Goal: Answer question/provide support

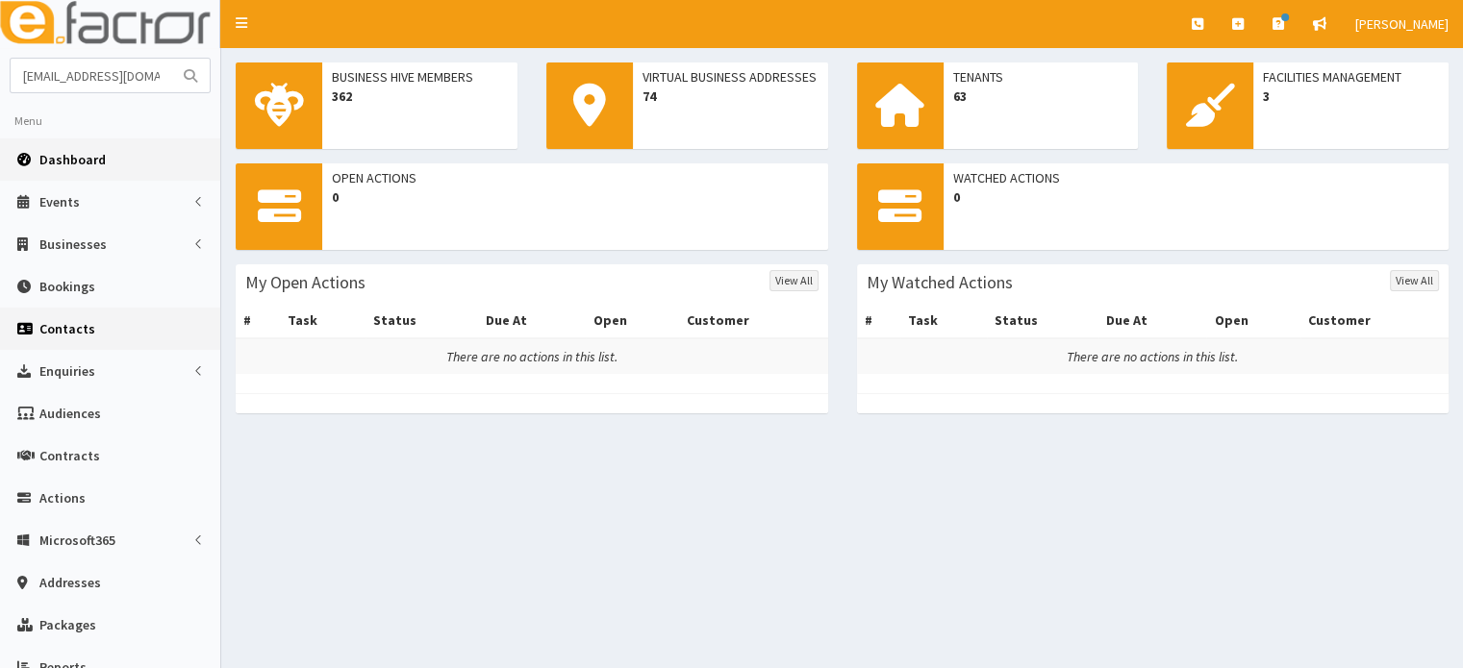
type input "[EMAIL_ADDRESS][DOMAIN_NAME]"
click at [171, 59] on button "submit" at bounding box center [190, 76] width 38 height 34
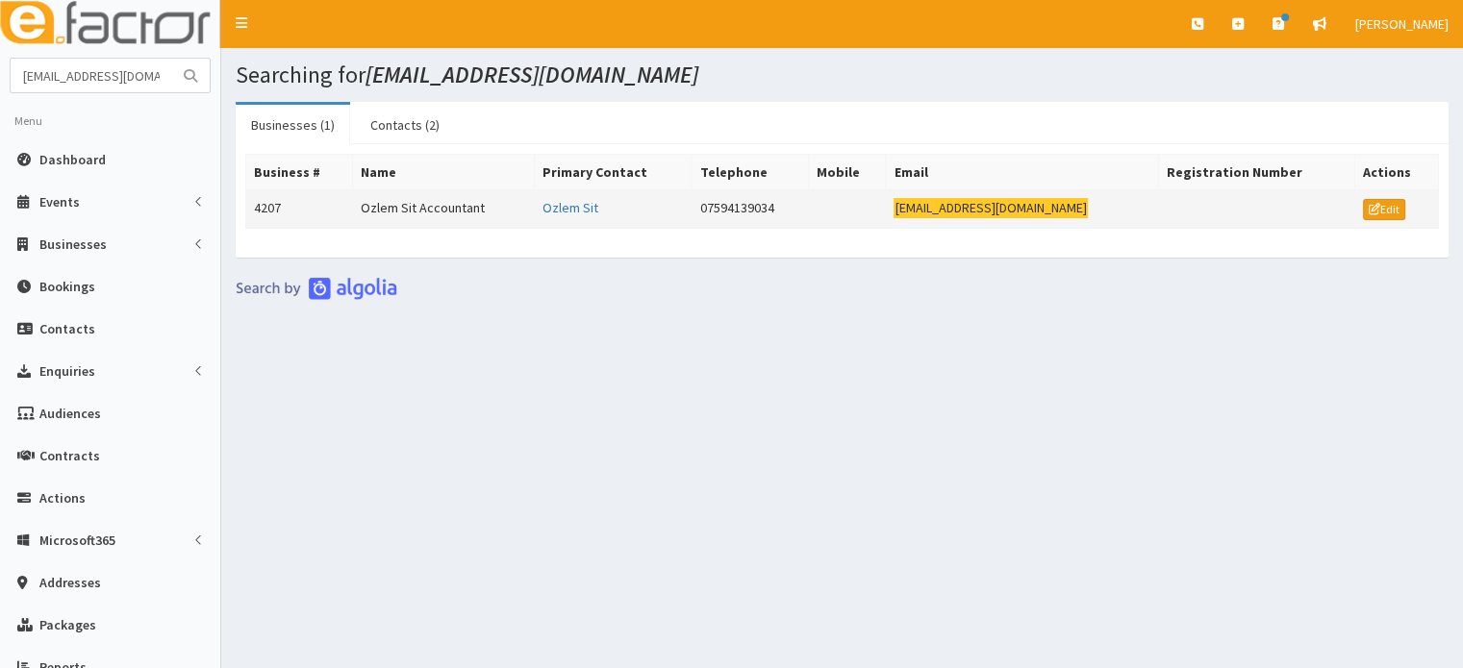
click at [375, 211] on td "Ozlem Sit Accountant" at bounding box center [444, 209] width 182 height 38
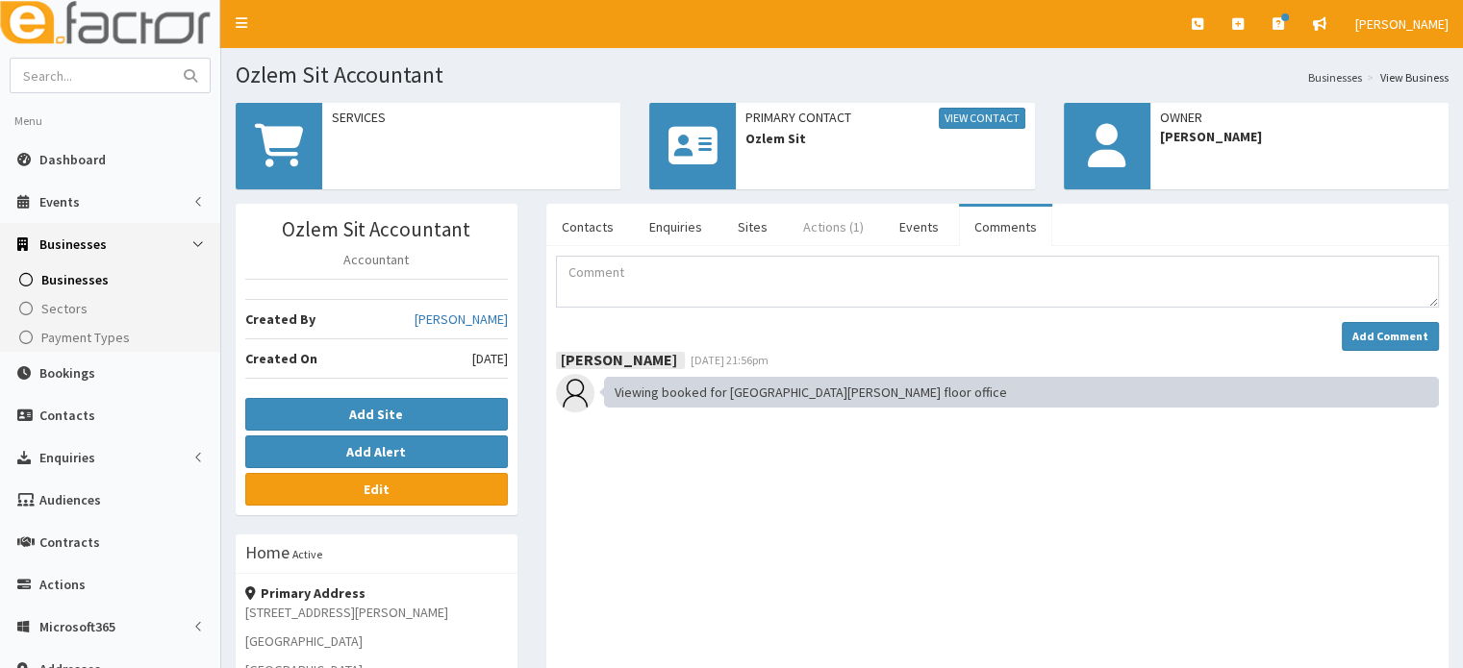
click at [830, 226] on link "Actions (1)" at bounding box center [833, 227] width 91 height 40
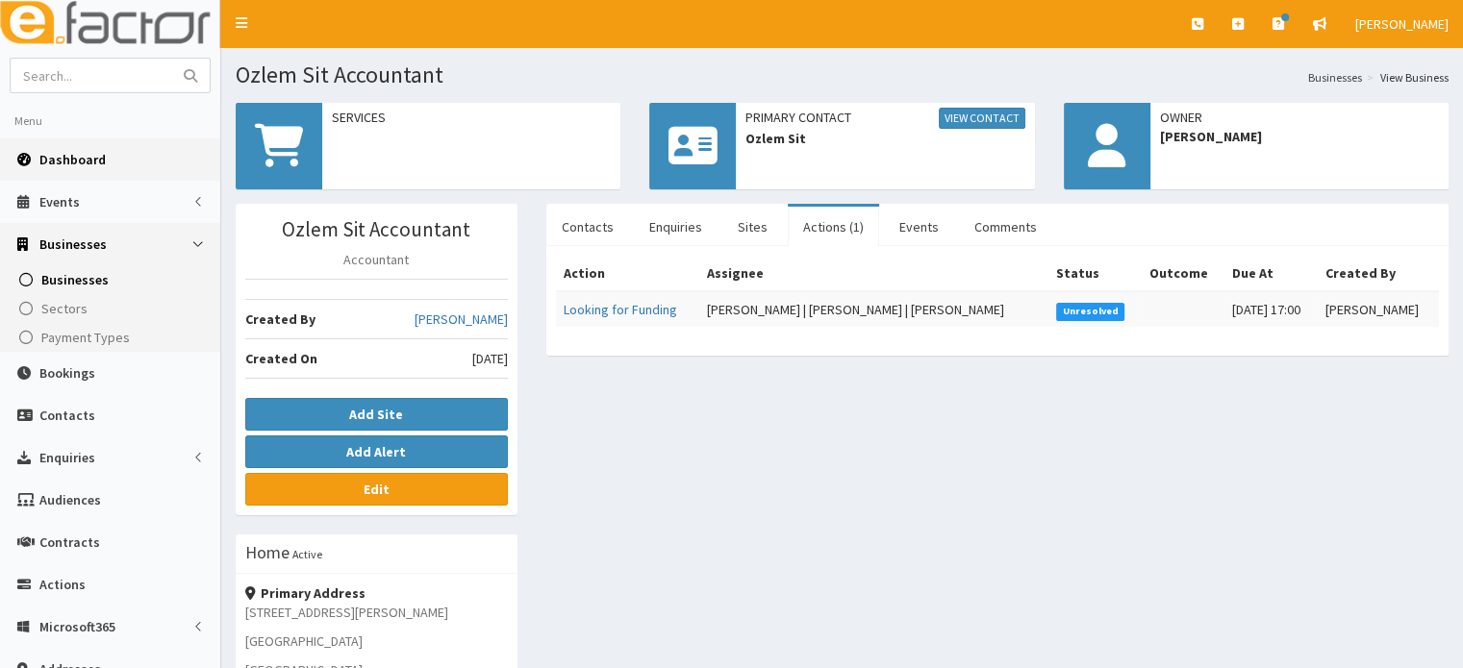
click at [74, 157] on span "Dashboard" at bounding box center [72, 159] width 66 height 17
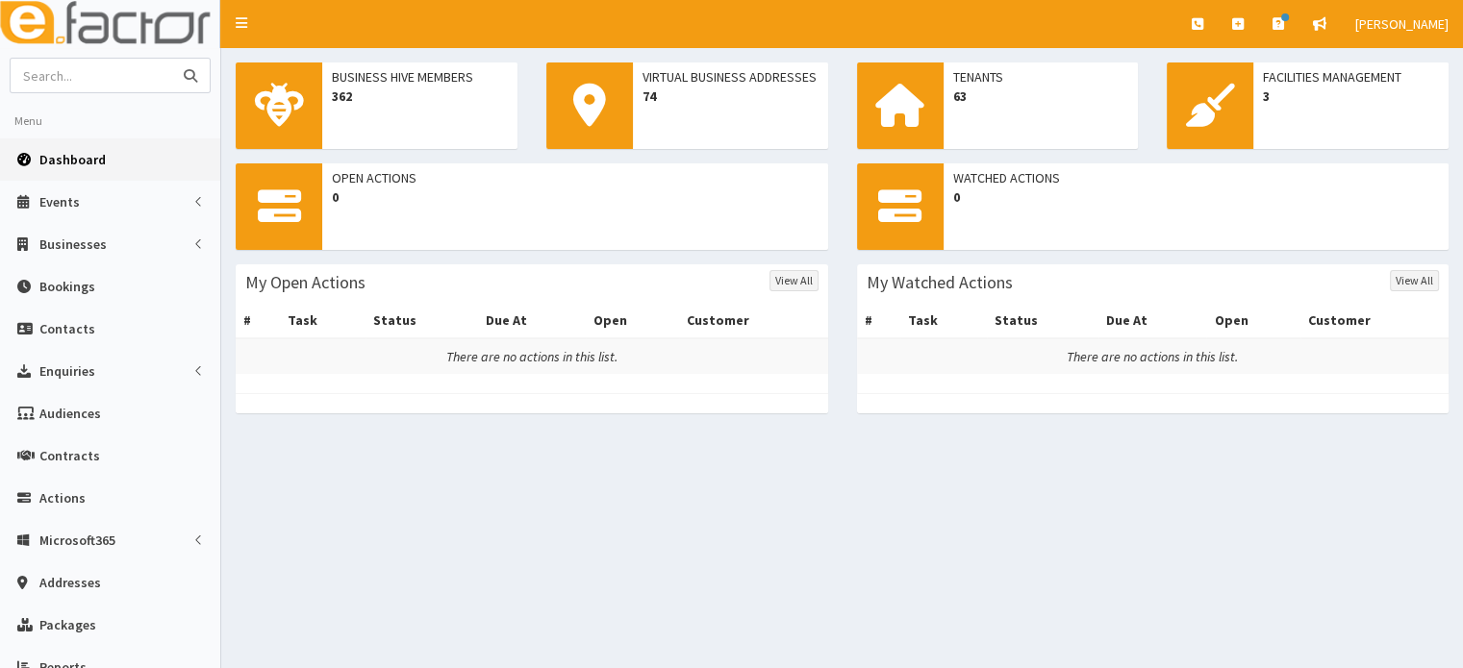
click at [146, 67] on input "text" at bounding box center [92, 76] width 162 height 34
drag, startPoint x: 146, startPoint y: 67, endPoint x: 44, endPoint y: 80, distance: 102.7
click at [44, 80] on input "text" at bounding box center [92, 76] width 162 height 34
click at [44, 72] on input "text" at bounding box center [92, 76] width 162 height 34
drag, startPoint x: 44, startPoint y: 72, endPoint x: 28, endPoint y: 80, distance: 18.1
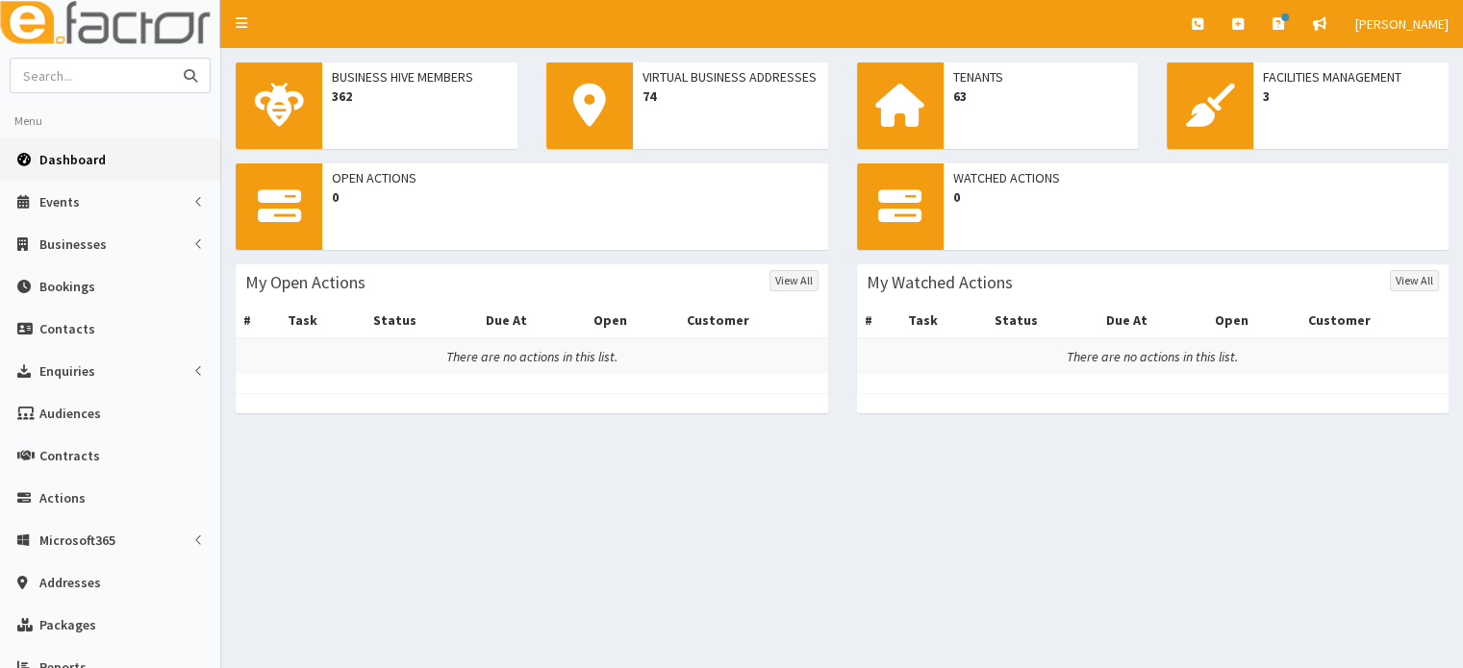
click at [28, 80] on input "text" at bounding box center [92, 76] width 162 height 34
type input "ozmil"
click at [171, 59] on button "submit" at bounding box center [190, 76] width 38 height 34
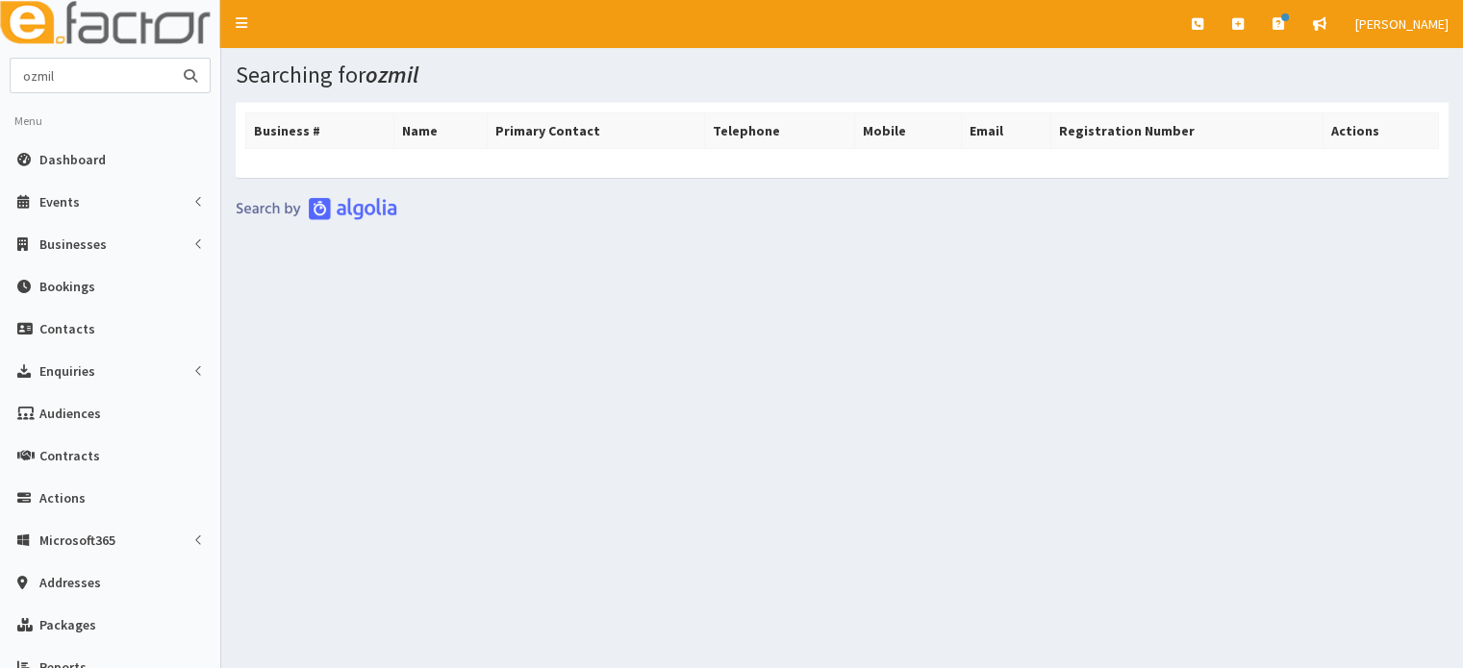
drag, startPoint x: 78, startPoint y: 75, endPoint x: 19, endPoint y: 74, distance: 58.7
click at [19, 74] on input "ozmil" at bounding box center [92, 76] width 162 height 34
click at [63, 76] on input "ozmil" at bounding box center [92, 76] width 162 height 34
type input "ozlem"
click at [171, 59] on button "submit" at bounding box center [190, 76] width 38 height 34
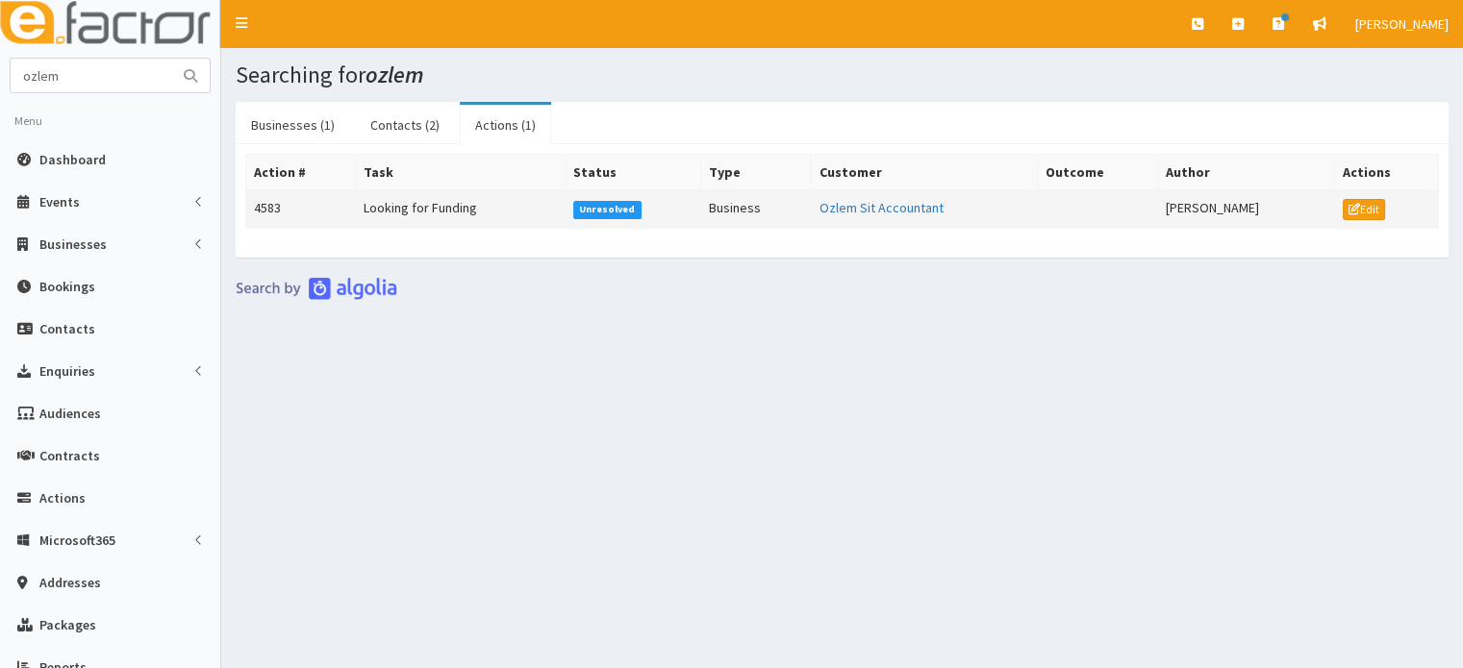
click at [271, 207] on td "4583" at bounding box center [301, 209] width 110 height 38
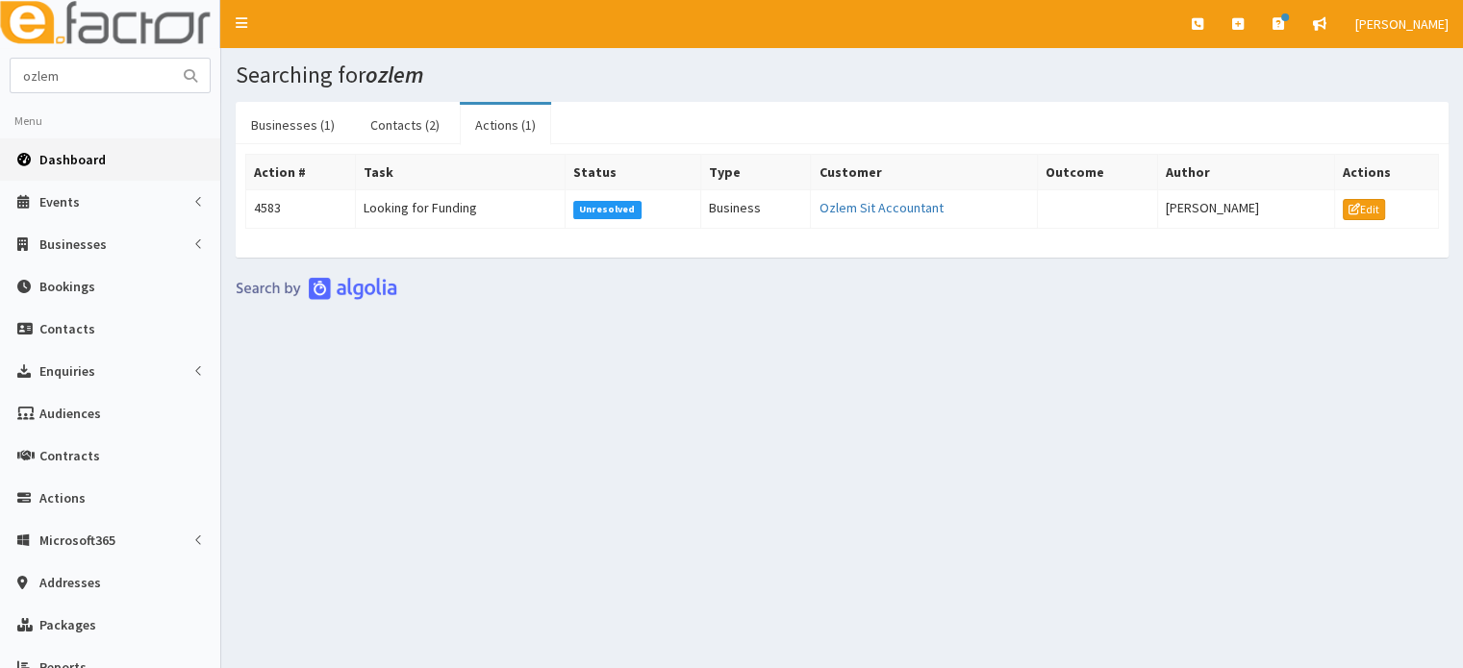
click at [65, 156] on span "Dashboard" at bounding box center [72, 159] width 66 height 17
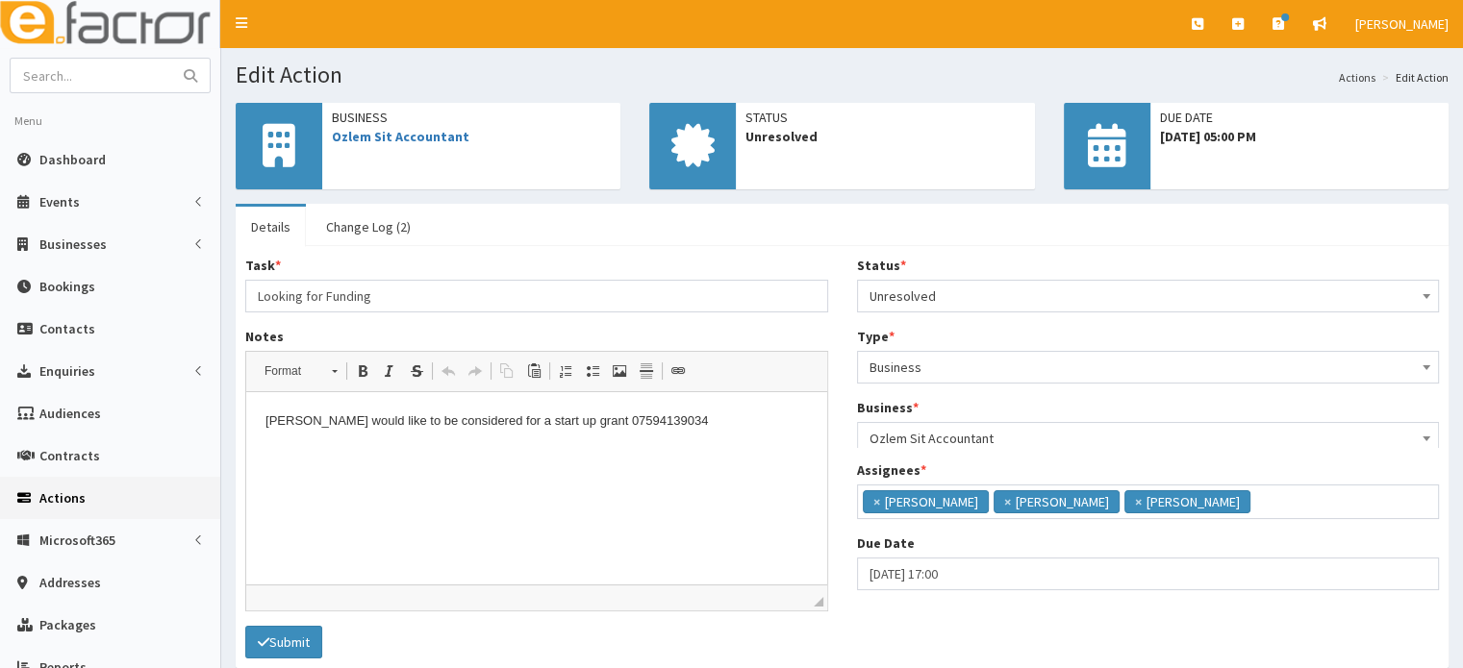
scroll to position [12, 0]
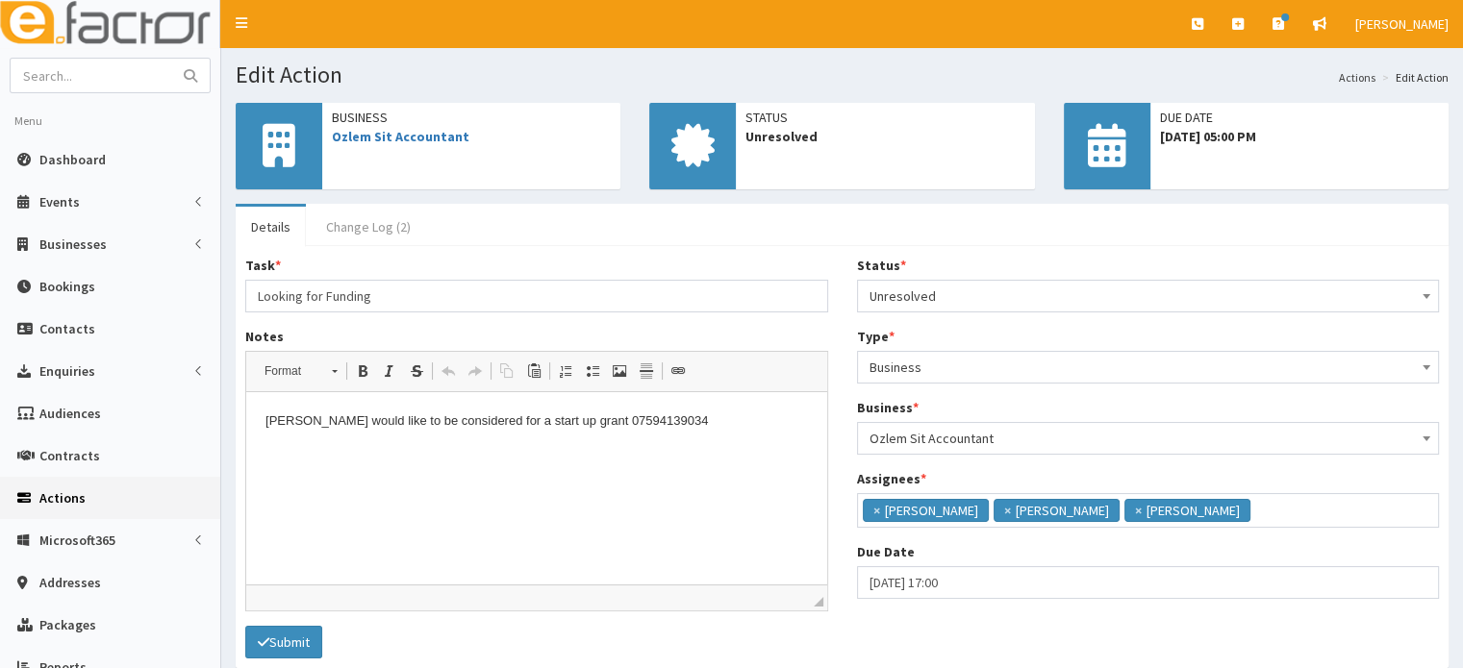
click at [338, 226] on link "Change Log (2)" at bounding box center [368, 227] width 115 height 40
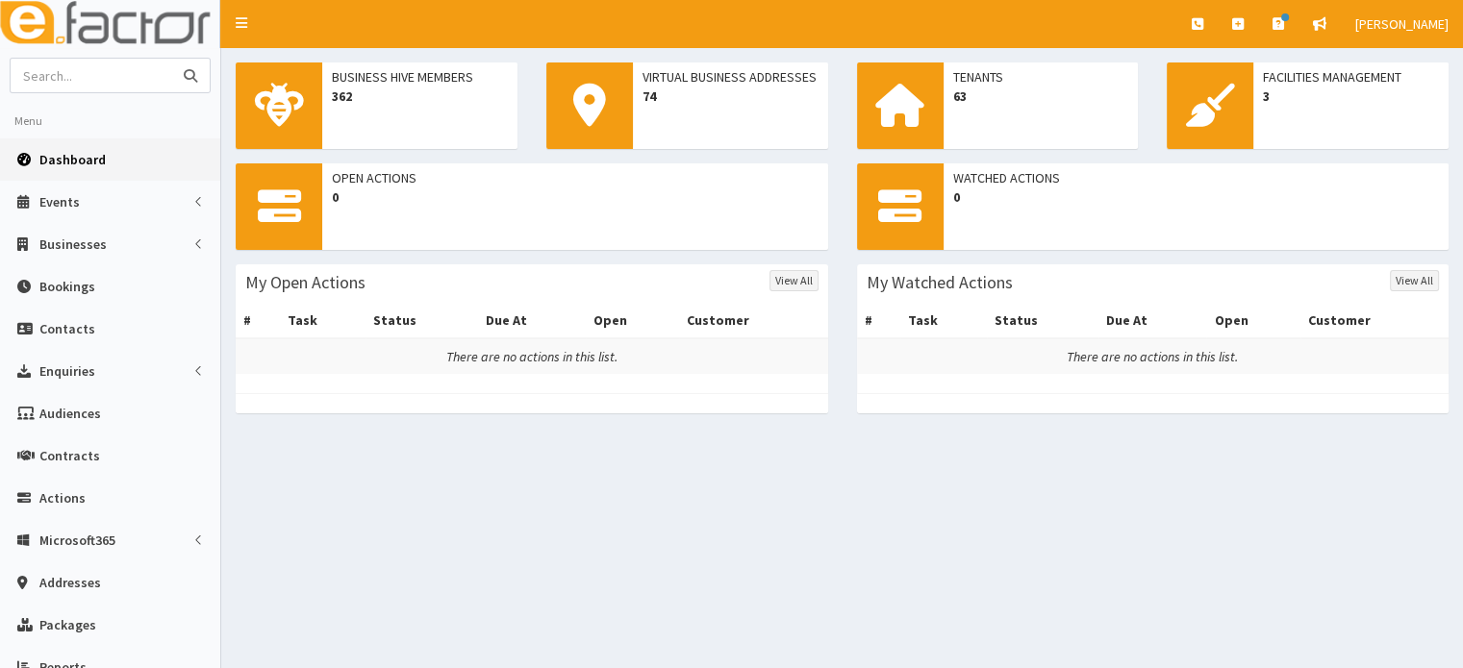
click at [122, 87] on input "text" at bounding box center [92, 76] width 162 height 34
type input "ozlhem"
click at [171, 59] on button "submit" at bounding box center [190, 76] width 38 height 34
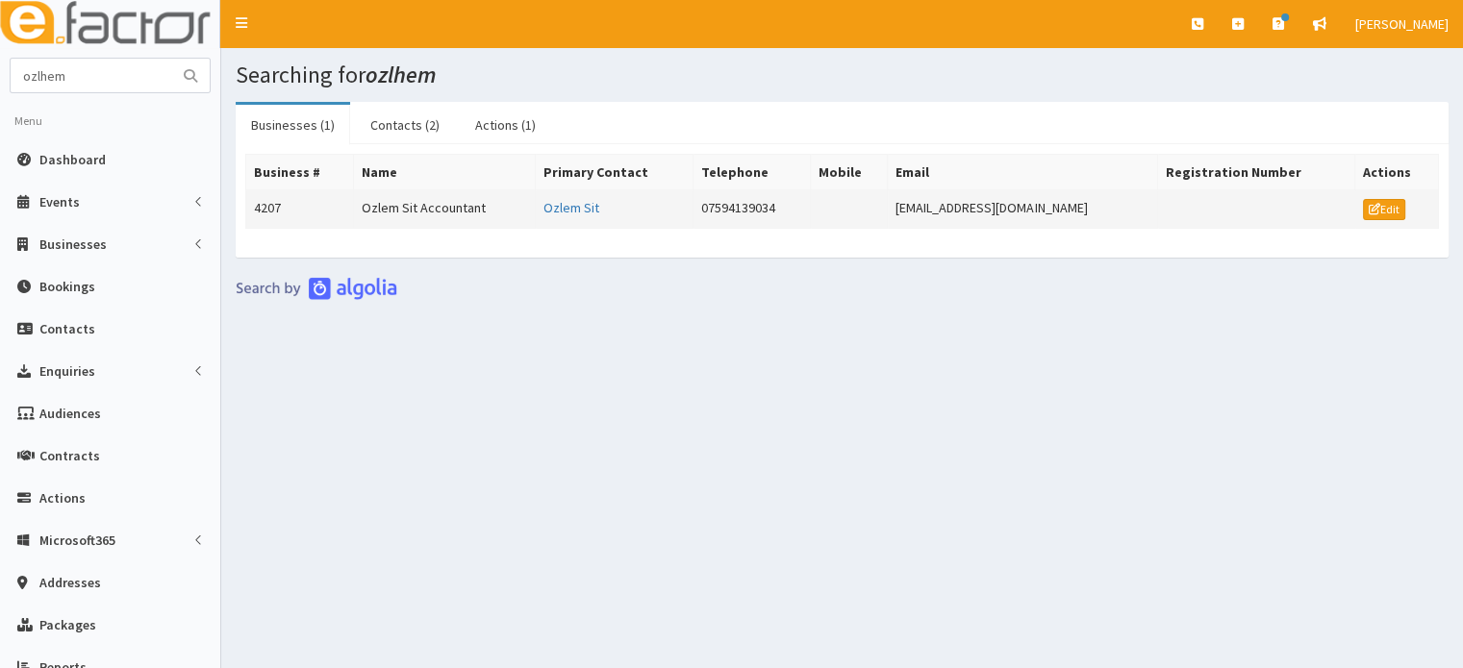
click at [400, 210] on td "Ozlem Sit Accountant" at bounding box center [444, 209] width 183 height 38
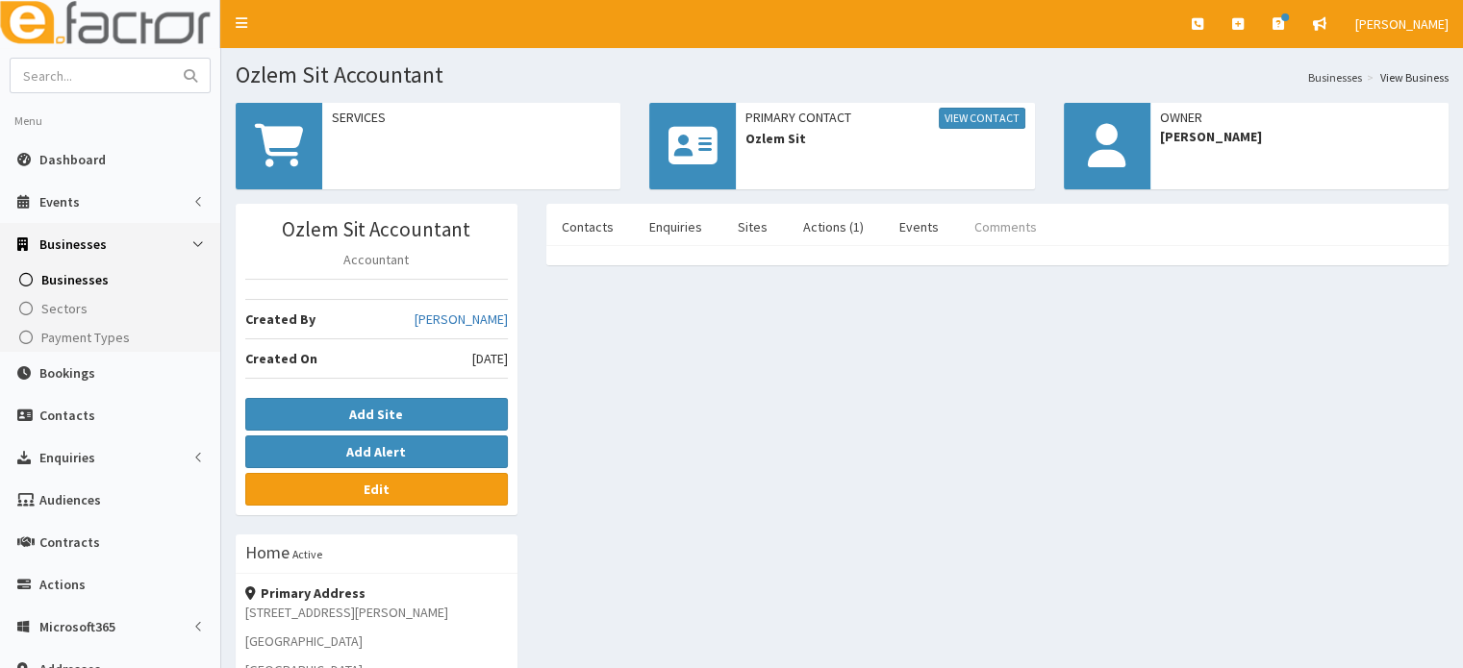
click at [985, 227] on link "Comments" at bounding box center [1005, 227] width 93 height 40
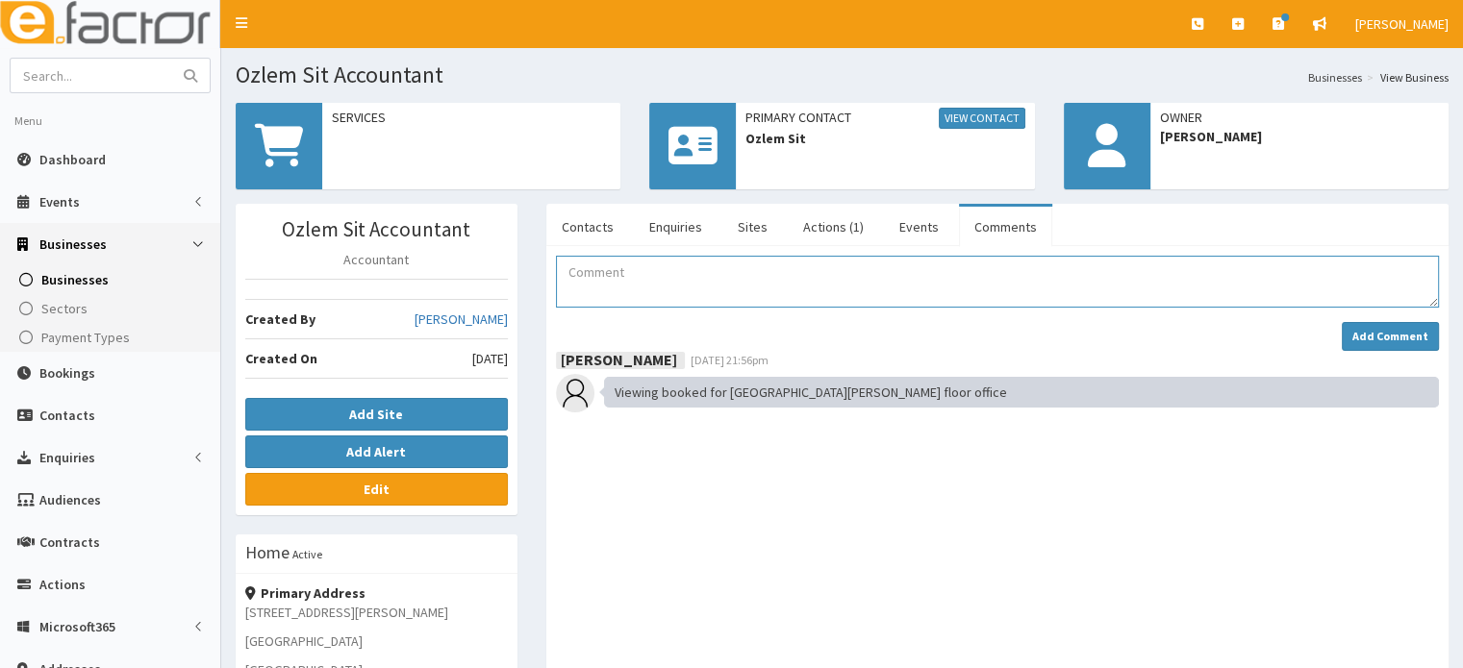
click at [600, 269] on textarea "Comment" at bounding box center [997, 282] width 883 height 52
click at [567, 290] on textarea "01" at bounding box center [997, 282] width 883 height 52
paste textarea "when we talked she told me she was trained but that she had no customers, but n…"
click at [576, 270] on textarea "Comment" at bounding box center [997, 282] width 883 height 52
drag, startPoint x: 581, startPoint y: 270, endPoint x: 542, endPoint y: 271, distance: 39.4
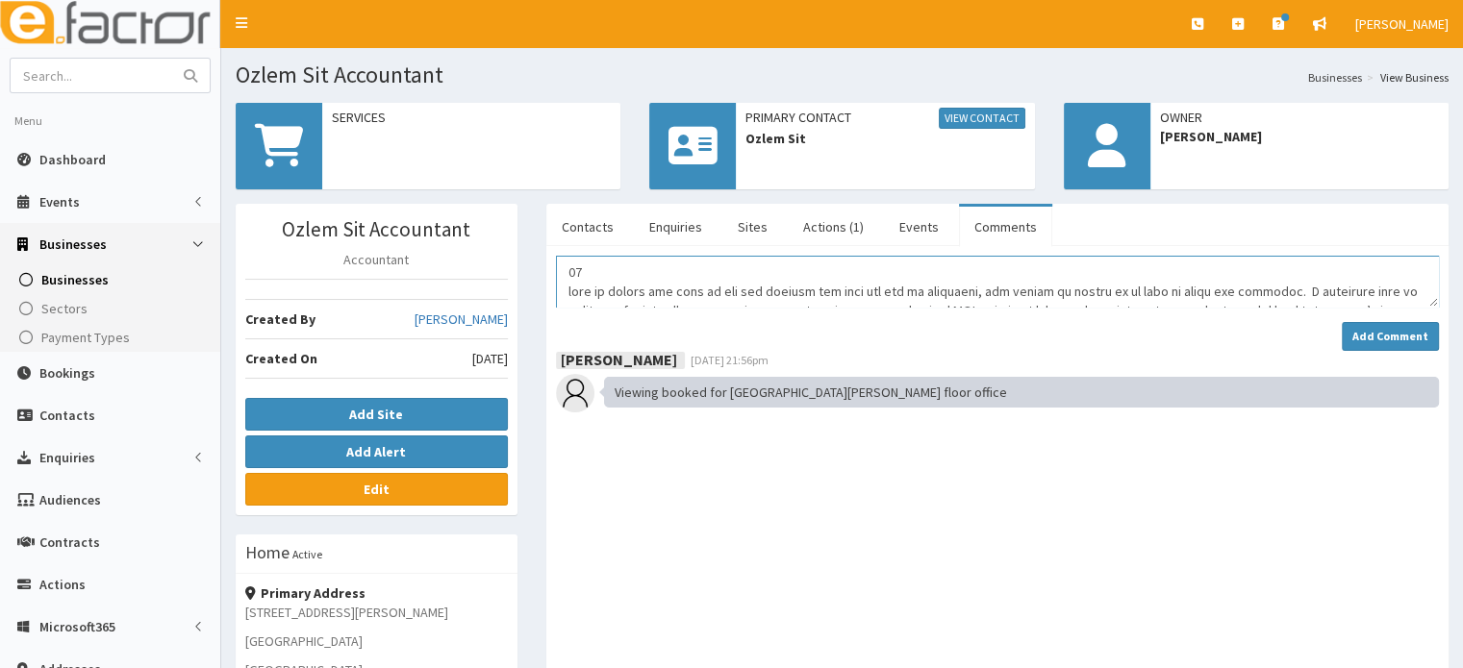
click at [542, 271] on div "Add Comment Hazel Wilson 17th Sep 2025 21:56pm Viewing booked for St Peters gro…" at bounding box center [998, 632] width 912 height 753
click at [833, 223] on link "Actions (1)" at bounding box center [833, 227] width 91 height 40
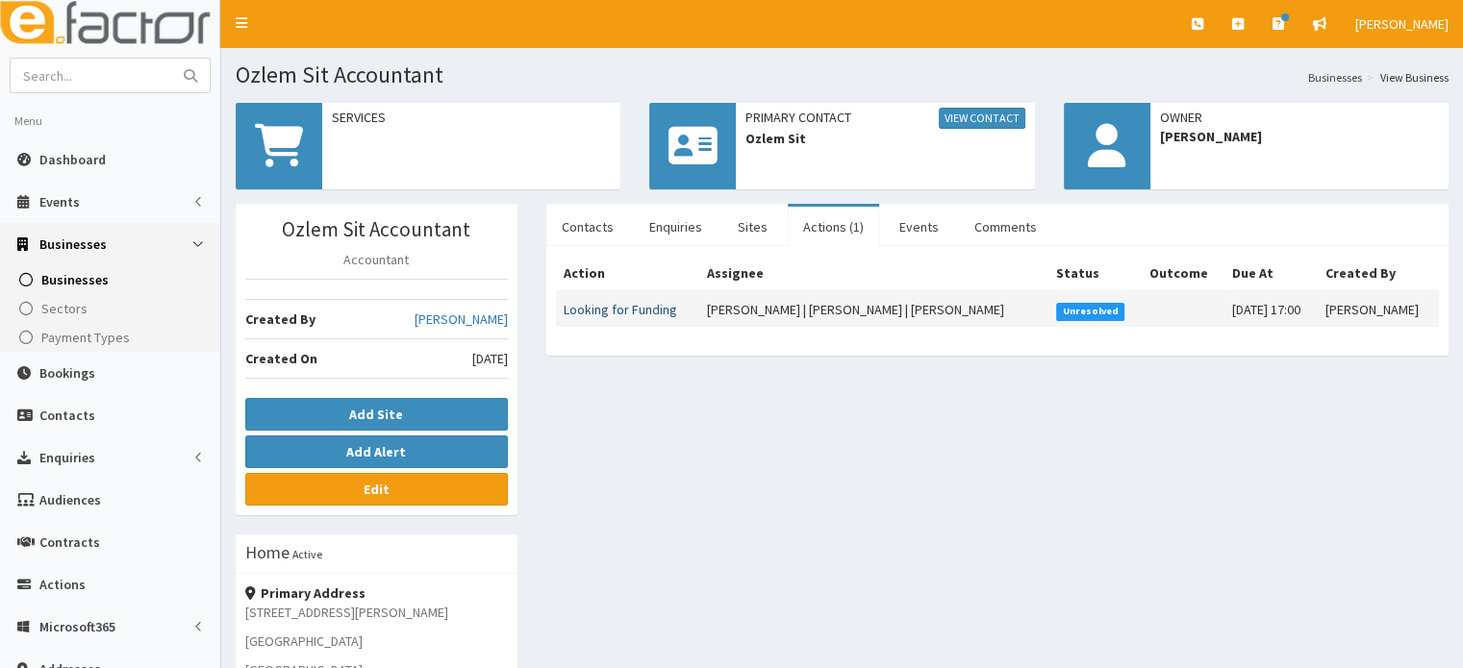
click at [639, 311] on link "Looking for Funding" at bounding box center [620, 309] width 113 height 17
click at [680, 458] on div "Ozlem Sit Accountant Accountant Created By Hazel Wilson Created On 17th Sep 202…" at bounding box center [842, 621] width 1242 height 835
click at [991, 228] on link "Comments" at bounding box center [1005, 227] width 93 height 40
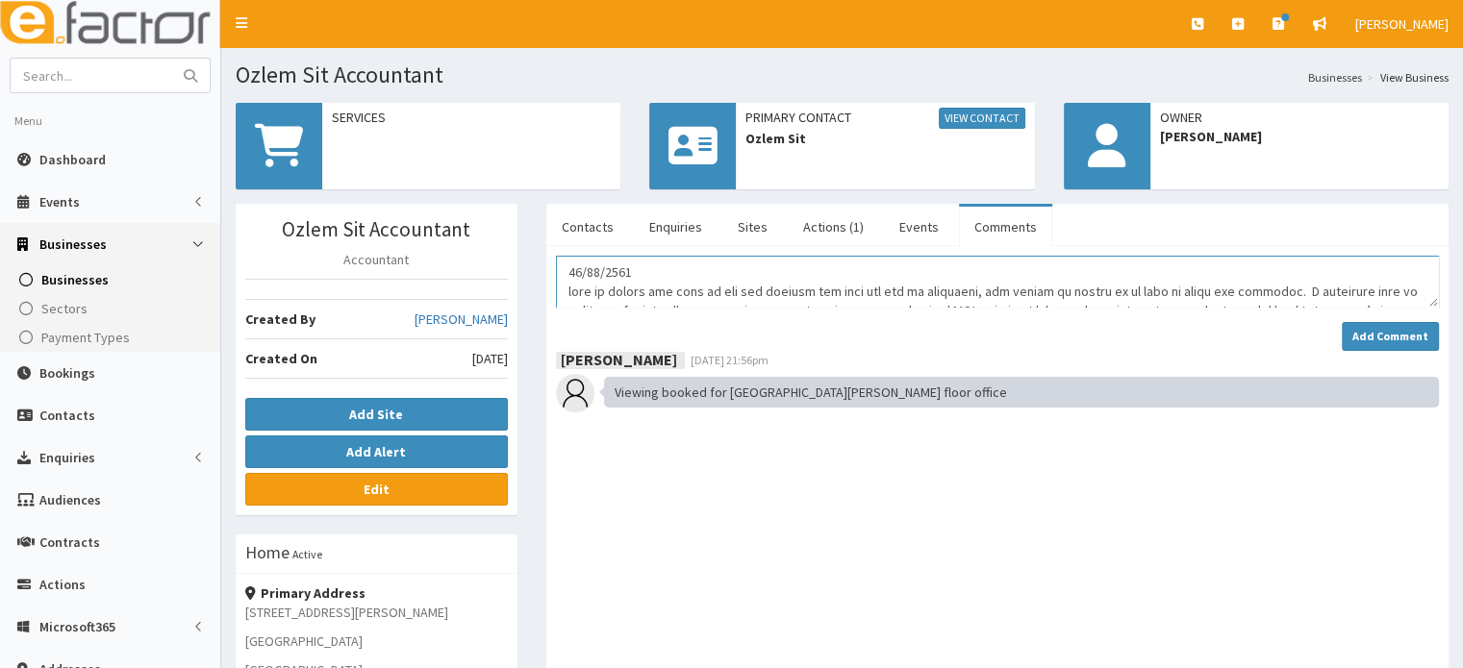
drag, startPoint x: 570, startPoint y: 288, endPoint x: 676, endPoint y: 290, distance: 105.8
click at [676, 290] on textarea "Comment" at bounding box center [997, 282] width 883 height 52
click at [742, 288] on textarea "Comment" at bounding box center [997, 282] width 883 height 52
click at [1368, 294] on textarea "Comment" at bounding box center [997, 282] width 883 height 52
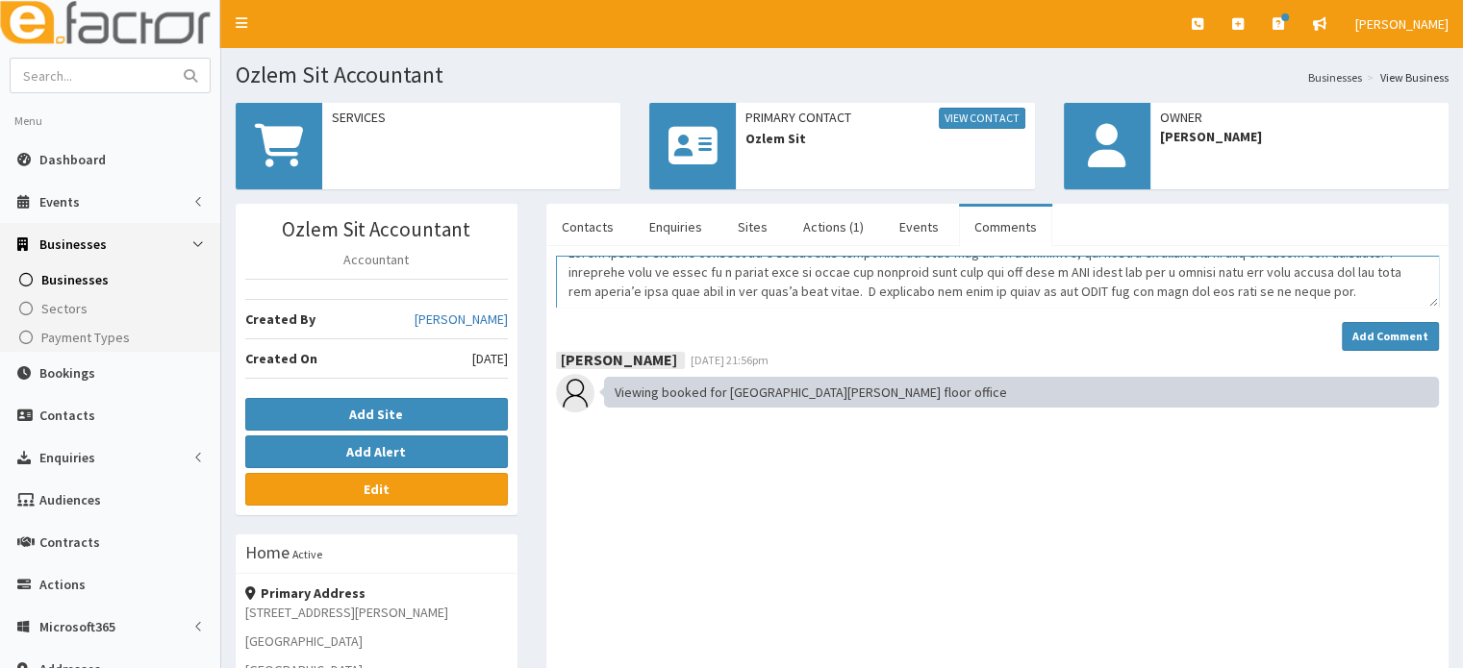
click at [907, 272] on textarea "Comment" at bounding box center [997, 282] width 883 height 52
click at [1004, 268] on textarea "Comment" at bounding box center [997, 282] width 883 height 52
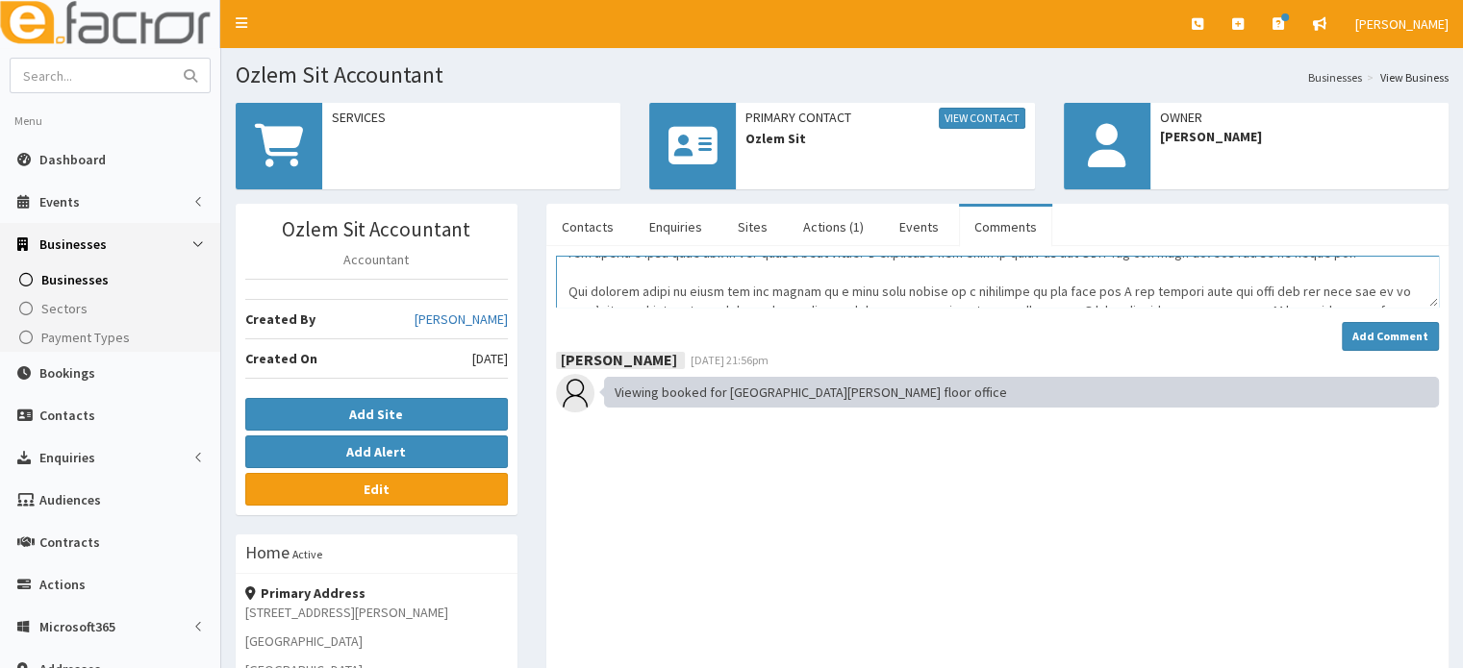
scroll to position [115, 0]
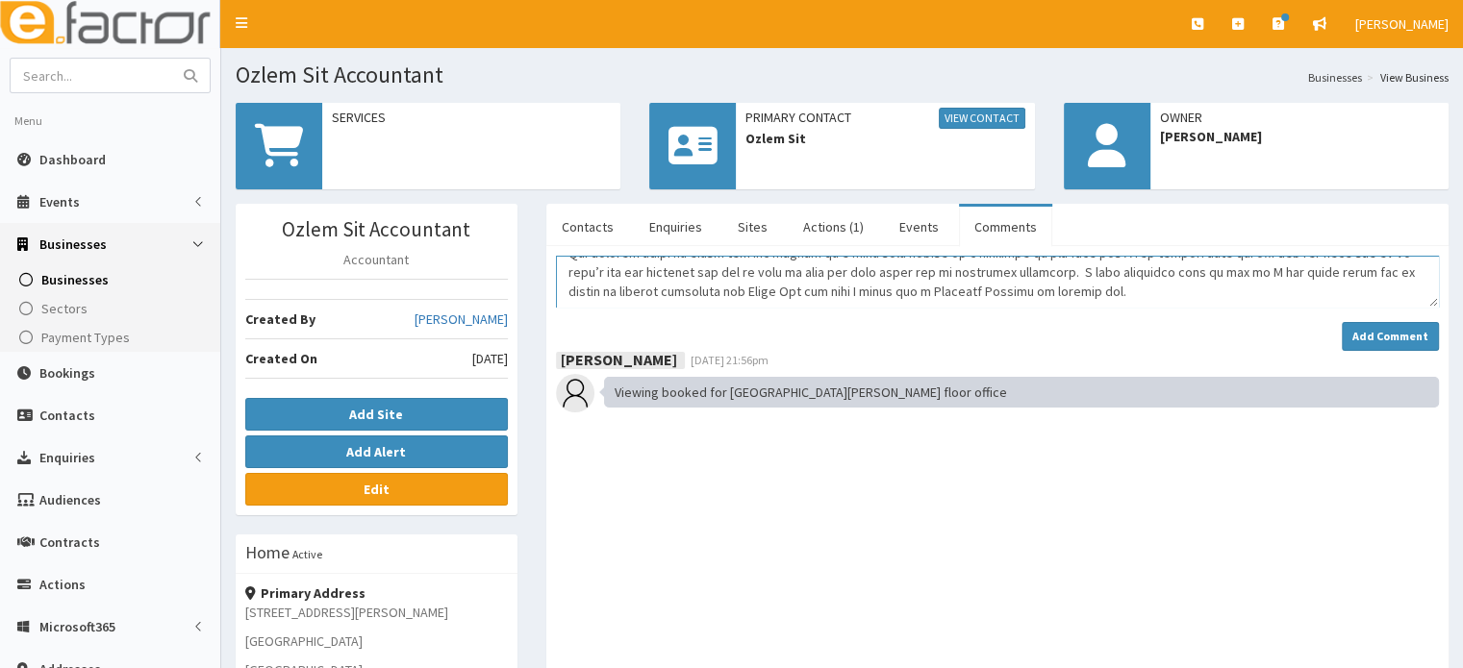
click at [1077, 288] on textarea "Comment" at bounding box center [997, 282] width 883 height 52
click at [1234, 285] on textarea "Comment" at bounding box center [997, 282] width 883 height 52
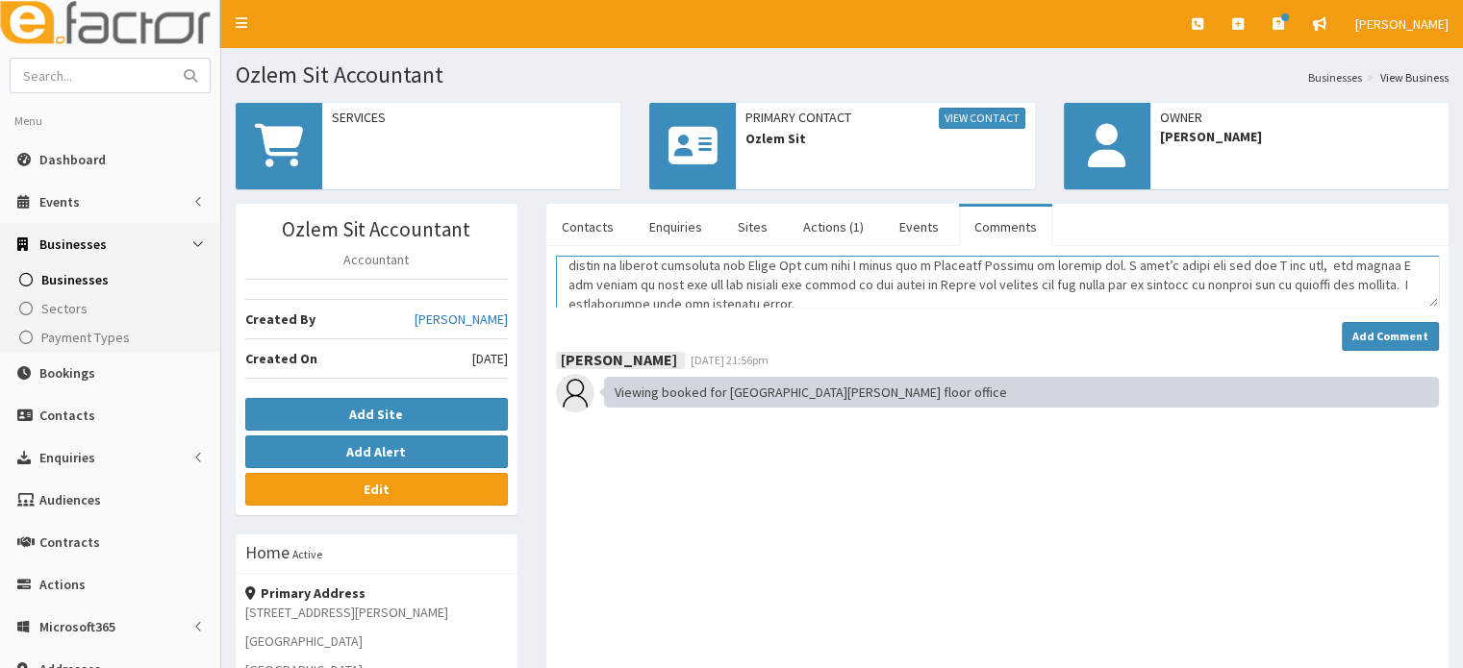
scroll to position [154, 0]
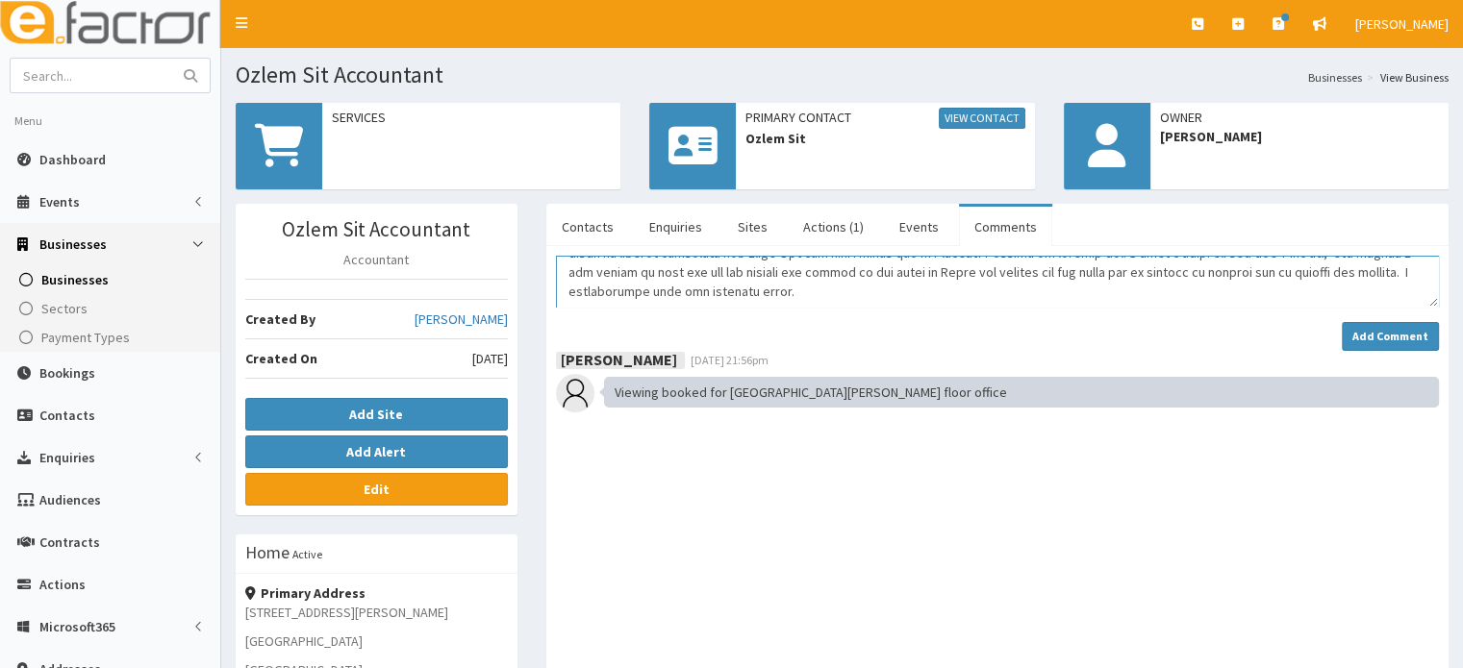
drag, startPoint x: 713, startPoint y: 284, endPoint x: 618, endPoint y: 285, distance: 94.3
click at [618, 285] on textarea "Comment" at bounding box center [997, 282] width 883 height 52
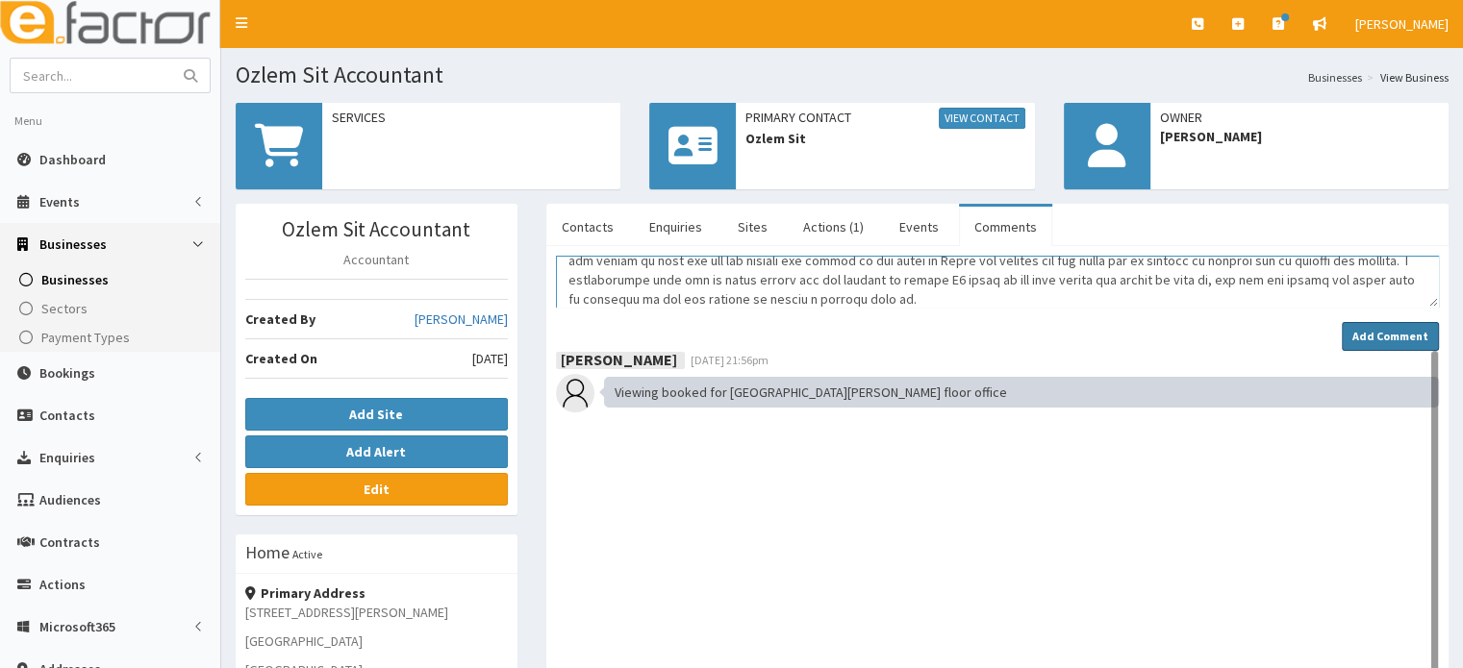
type textarea "19/09/2025 Ozlem told me she was trained as a chartered accountant but that she…"
click at [1370, 329] on strong "Add Comment" at bounding box center [1390, 336] width 76 height 14
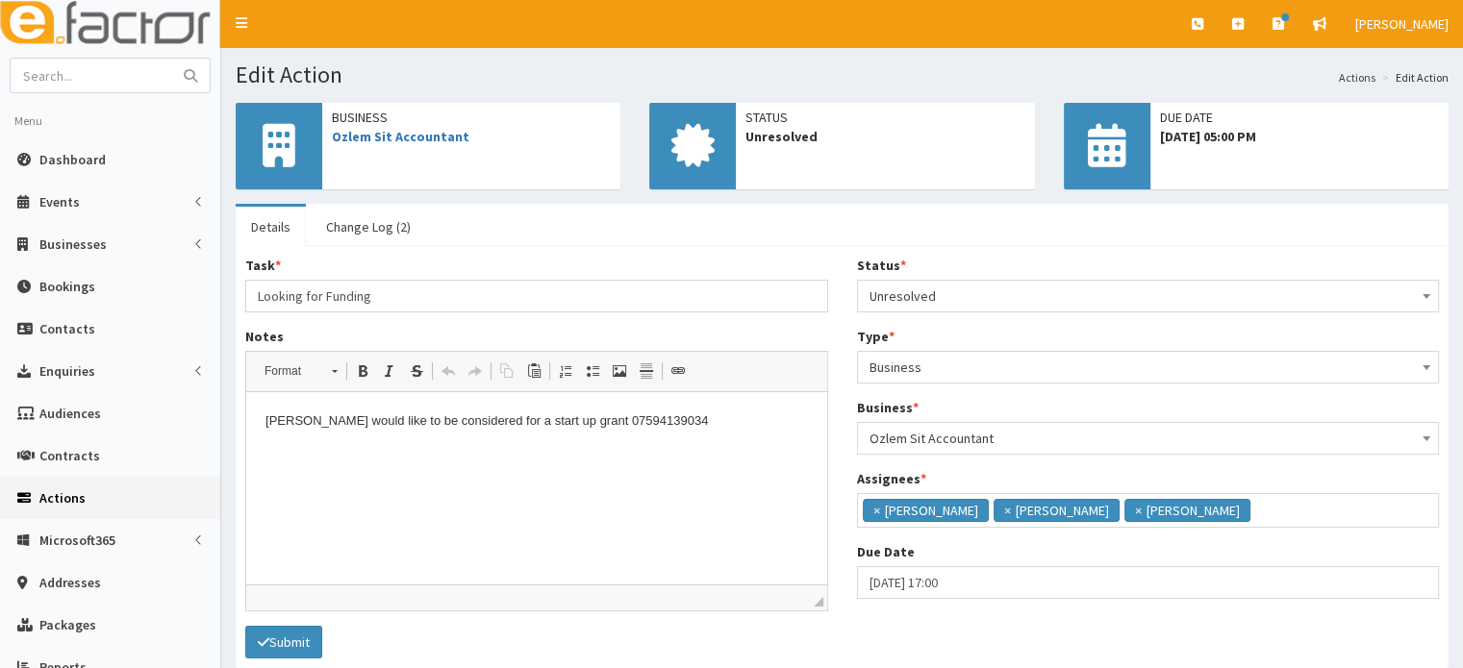
scroll to position [12, 0]
click at [369, 230] on link "Change Log (2)" at bounding box center [368, 227] width 115 height 40
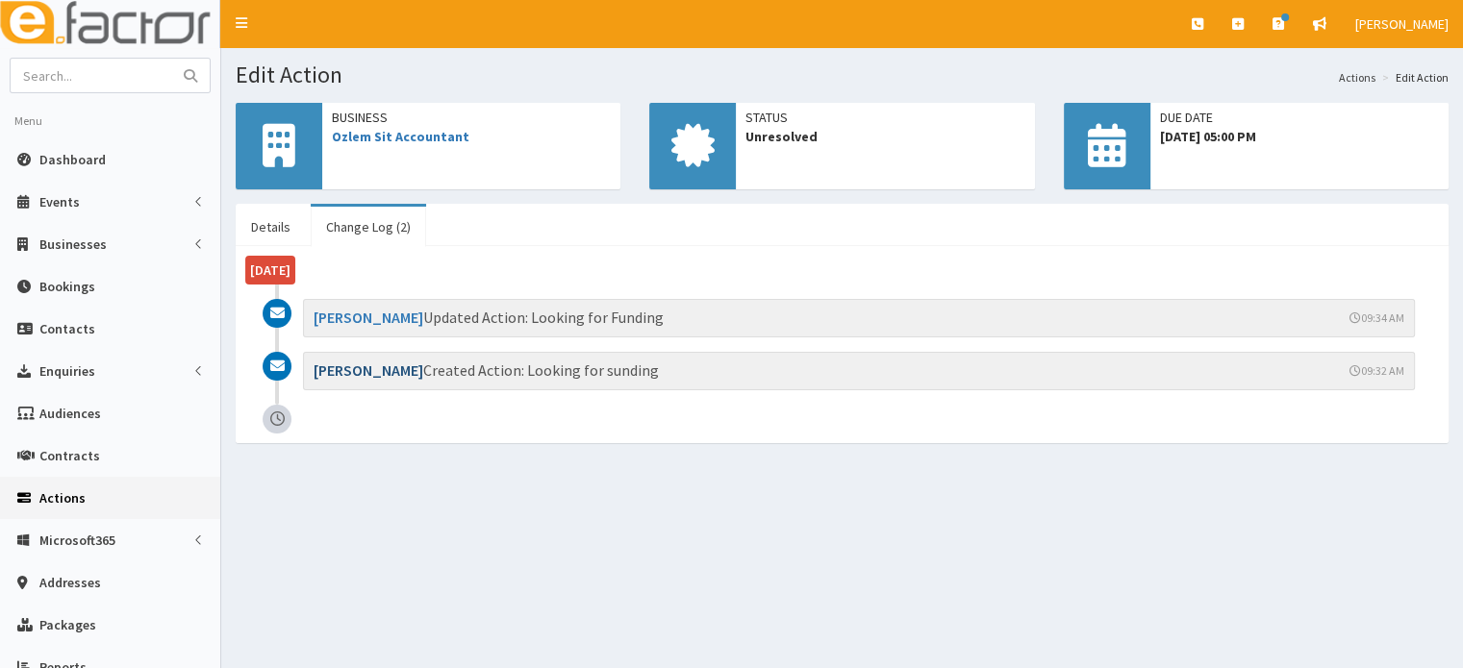
click at [345, 369] on link "[PERSON_NAME]" at bounding box center [369, 370] width 110 height 19
